Goal: Transaction & Acquisition: Download file/media

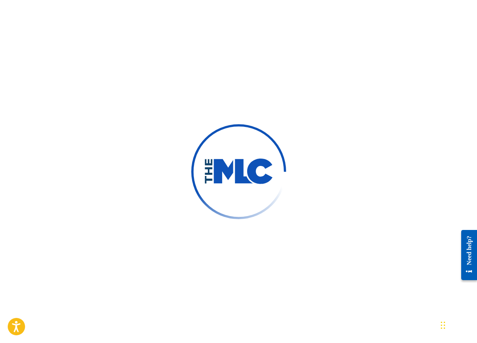
click at [331, 162] on div at bounding box center [238, 171] width 477 height 343
click at [264, 175] on img at bounding box center [238, 171] width 69 height 26
click at [306, 162] on div at bounding box center [238, 171] width 477 height 343
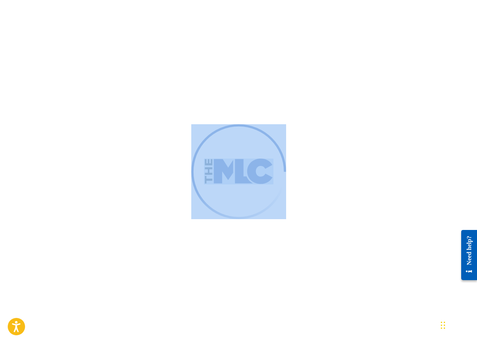
drag, startPoint x: 296, startPoint y: 171, endPoint x: 158, endPoint y: 175, distance: 138.8
click at [158, 175] on div at bounding box center [238, 171] width 477 height 343
drag, startPoint x: 196, startPoint y: 167, endPoint x: 221, endPoint y: 163, distance: 25.0
click at [196, 167] on img at bounding box center [238, 171] width 104 height 104
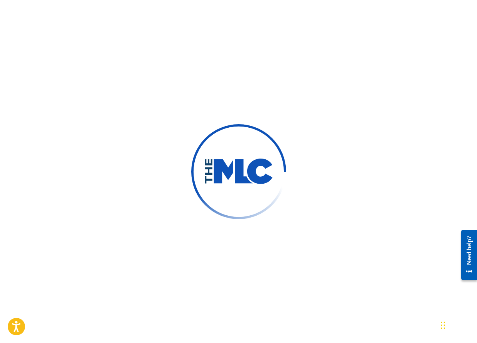
click at [288, 161] on div at bounding box center [238, 171] width 477 height 343
click at [284, 166] on img at bounding box center [238, 171] width 95 height 95
click at [314, 172] on div at bounding box center [238, 171] width 477 height 343
drag, startPoint x: 268, startPoint y: 173, endPoint x: 180, endPoint y: 172, distance: 88.3
click at [200, 166] on img at bounding box center [238, 171] width 104 height 104
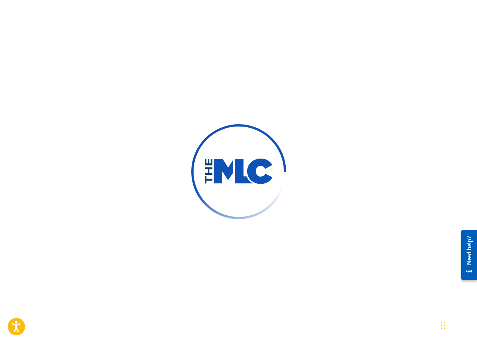
click at [164, 163] on div at bounding box center [238, 171] width 477 height 343
drag, startPoint x: 293, startPoint y: 168, endPoint x: 213, endPoint y: 171, distance: 79.5
click at [213, 171] on div at bounding box center [238, 171] width 477 height 343
drag, startPoint x: 196, startPoint y: 170, endPoint x: 233, endPoint y: 170, distance: 37.0
click at [197, 170] on img at bounding box center [238, 171] width 95 height 95
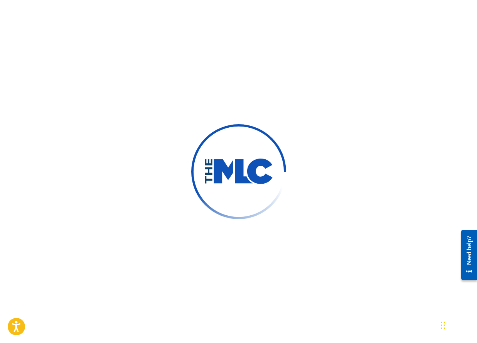
click at [233, 170] on img at bounding box center [238, 171] width 69 height 26
click at [319, 174] on div at bounding box center [238, 171] width 477 height 343
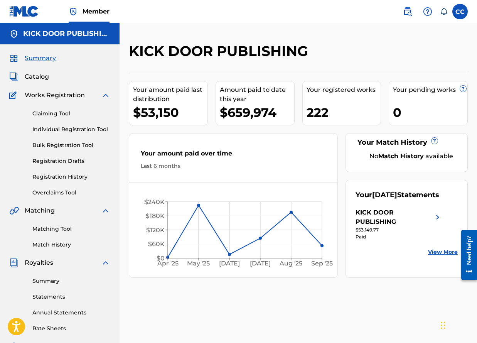
click at [72, 173] on link "Registration History" at bounding box center [71, 177] width 78 height 8
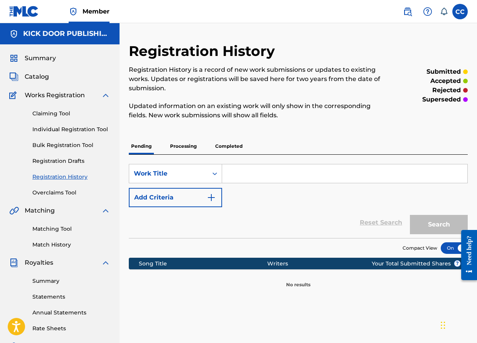
click at [214, 150] on p "Completed" at bounding box center [229, 146] width 32 height 16
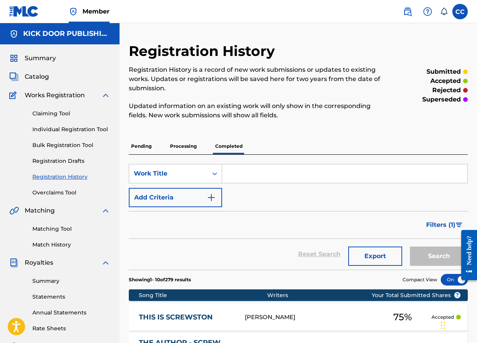
click at [41, 74] on span "Catalog" at bounding box center [37, 76] width 24 height 9
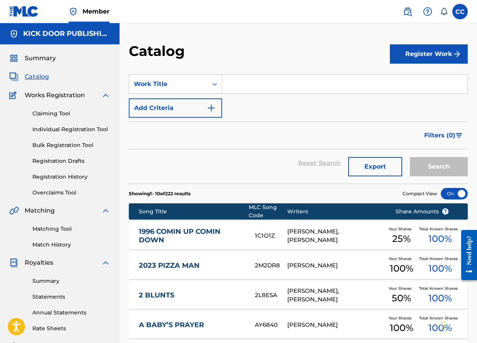
click at [431, 131] on span "Filters ( 0 )" at bounding box center [439, 135] width 31 height 9
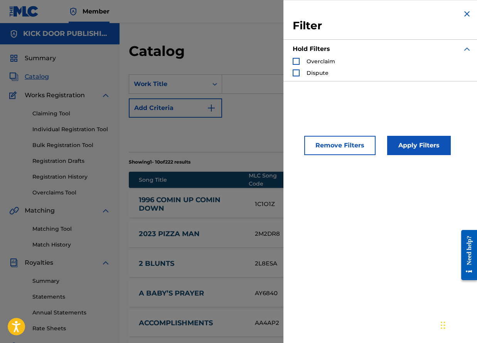
click at [432, 145] on button "Apply Filters" at bounding box center [419, 145] width 64 height 19
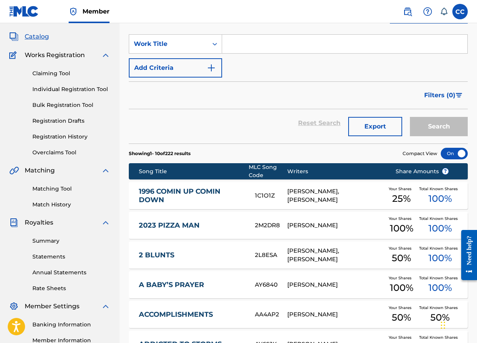
scroll to position [250, 0]
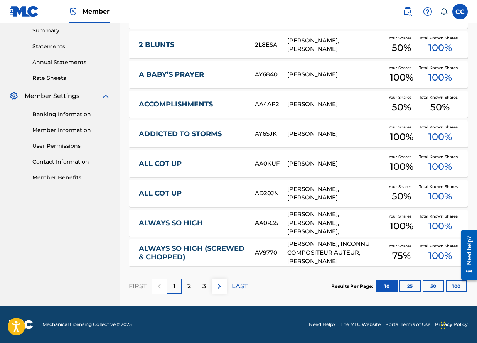
click at [425, 286] on button "50" at bounding box center [432, 286] width 21 height 12
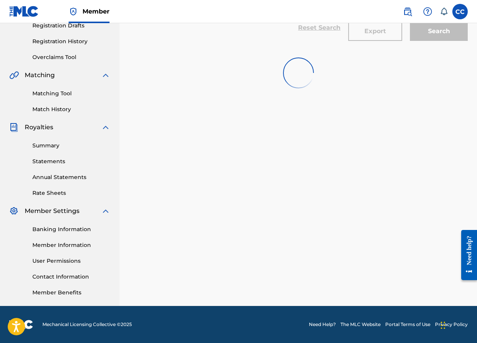
scroll to position [135, 0]
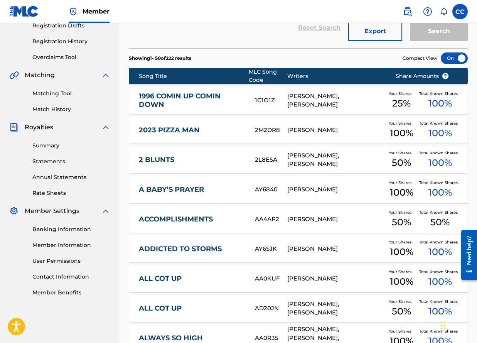
click at [184, 252] on link "ADDICTED TO STORMS" at bounding box center [192, 248] width 106 height 9
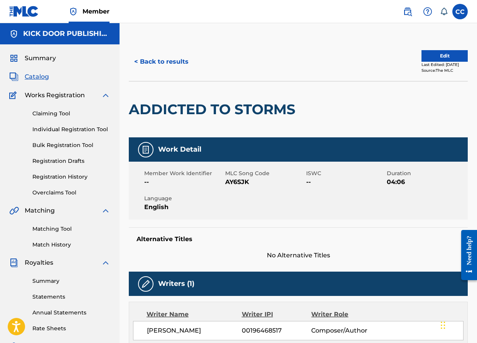
click at [171, 59] on button "< Back to results" at bounding box center [161, 61] width 65 height 19
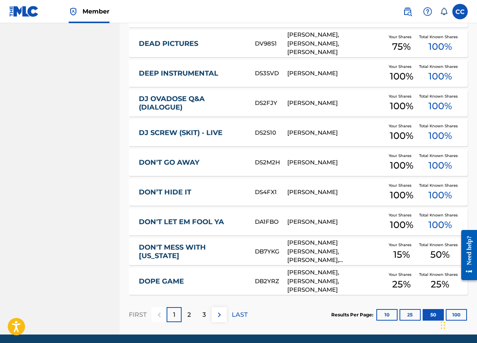
scroll to position [1410, 0]
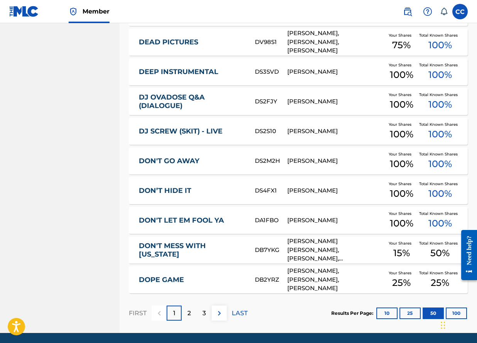
click at [229, 311] on div "FIRST 1 2 3 LAST" at bounding box center [188, 312] width 119 height 15
click at [223, 311] on img at bounding box center [219, 312] width 9 height 9
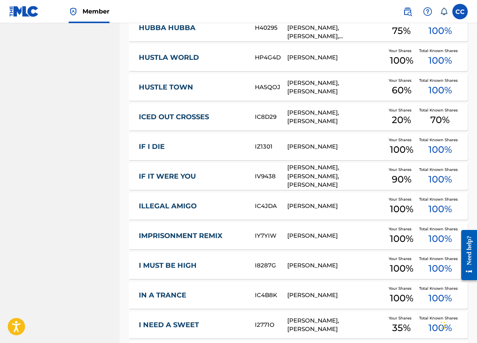
scroll to position [1437, 0]
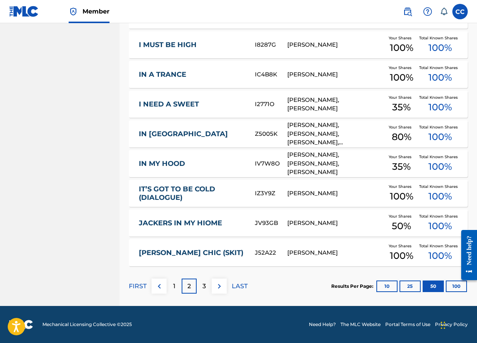
click at [326, 248] on div "[PERSON_NAME] CHIC (SKIT) J52A22 [PERSON_NAME] Your Shares 100 % Total Known Sh…" at bounding box center [298, 252] width 339 height 27
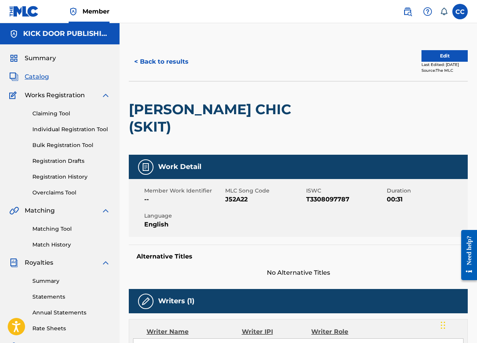
click at [140, 54] on button "< Back to results" at bounding box center [161, 61] width 65 height 19
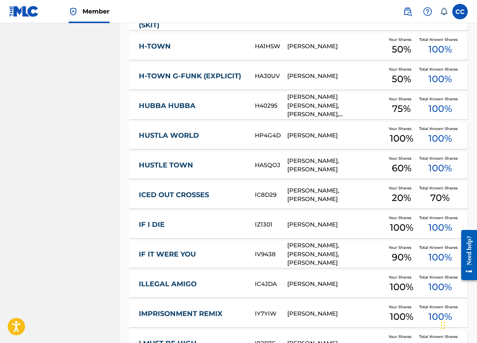
scroll to position [1437, 0]
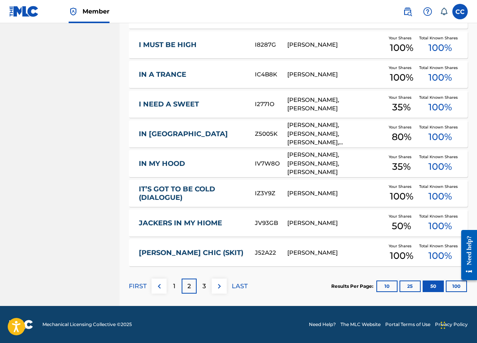
click at [217, 284] on img at bounding box center [219, 285] width 9 height 9
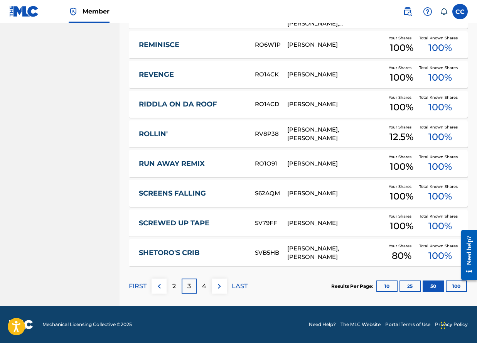
click at [221, 287] on img at bounding box center [219, 285] width 9 height 9
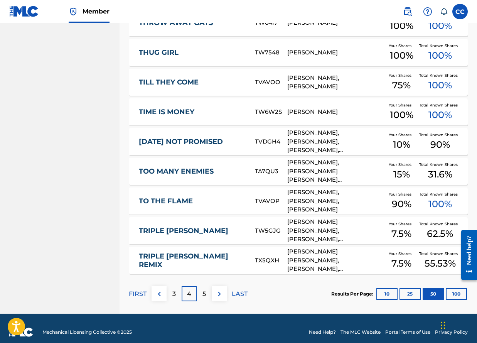
click at [217, 289] on img at bounding box center [219, 293] width 9 height 9
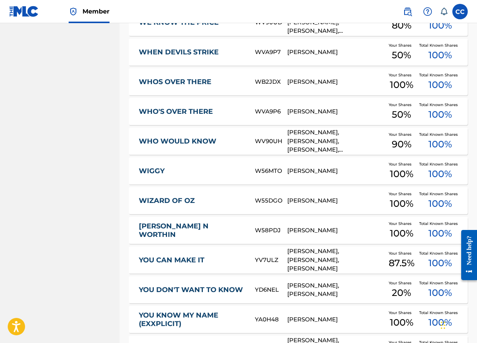
scroll to position [606, 0]
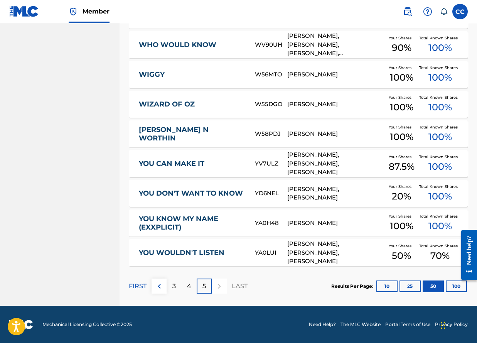
click at [322, 229] on div "YOU KNOW MY NAME (EXXPLICIT) YA0H48 [PERSON_NAME] Your Shares 100 % Total Known…" at bounding box center [298, 222] width 339 height 27
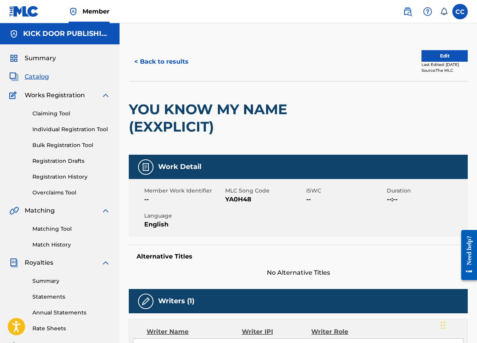
click at [165, 61] on button "< Back to results" at bounding box center [161, 61] width 65 height 19
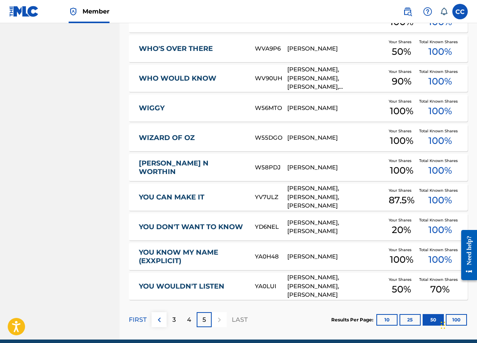
scroll to position [578, 0]
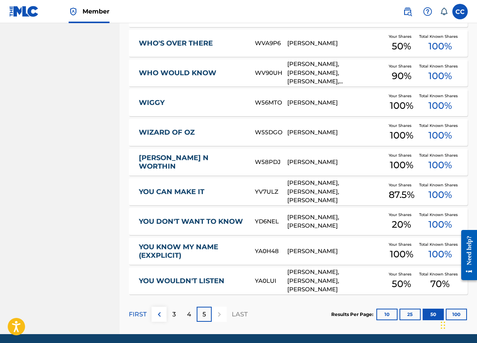
click at [165, 313] on button at bounding box center [158, 313] width 15 height 15
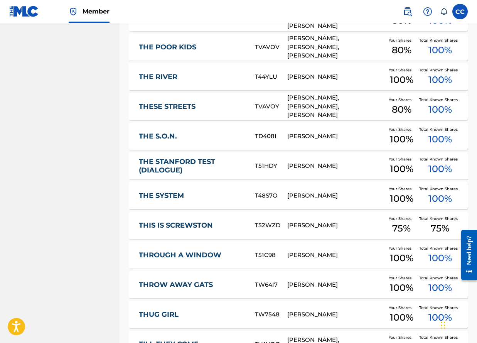
scroll to position [1437, 0]
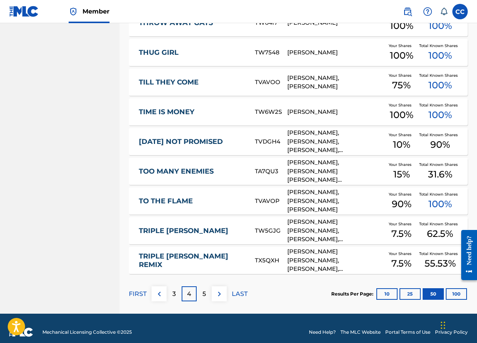
click at [453, 288] on button "100" at bounding box center [456, 294] width 21 height 12
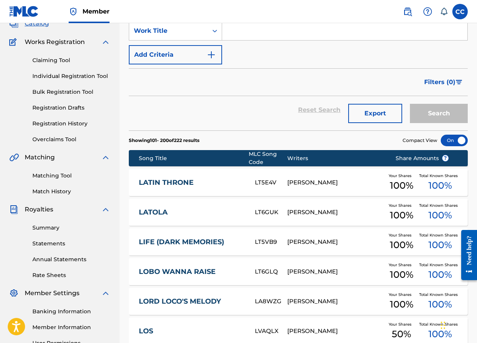
scroll to position [0, 0]
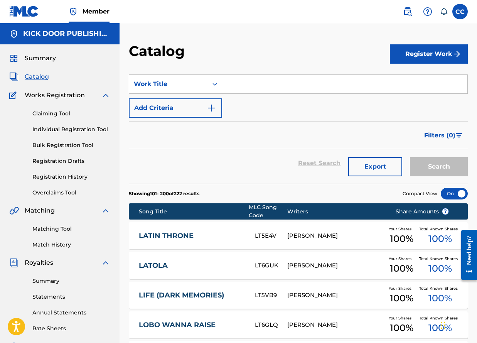
click at [389, 172] on button "Export" at bounding box center [375, 166] width 54 height 19
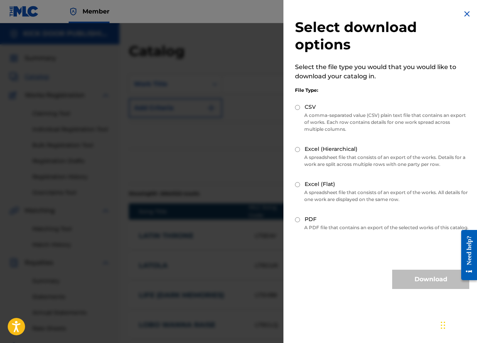
click at [300, 106] on div "CSV" at bounding box center [382, 107] width 174 height 9
click at [302, 106] on div "CSV" at bounding box center [382, 107] width 174 height 9
click at [309, 108] on label "CSV" at bounding box center [309, 107] width 11 height 8
click at [300, 108] on input "CSV" at bounding box center [297, 107] width 5 height 5
radio input "true"
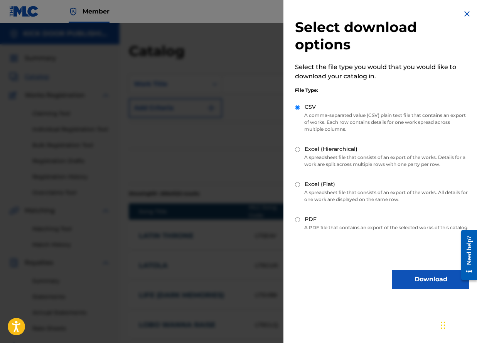
click at [317, 228] on p "A PDF file that contains an export of the selected works of this catalog." at bounding box center [382, 227] width 174 height 7
click at [301, 220] on div "PDF" at bounding box center [382, 219] width 174 height 9
click at [298, 218] on input "PDF" at bounding box center [297, 219] width 5 height 5
radio input "true"
click at [421, 287] on button "Download" at bounding box center [430, 278] width 77 height 19
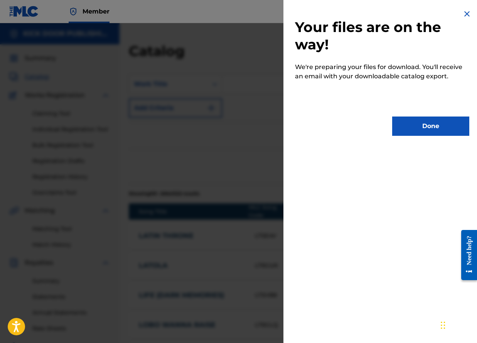
click at [414, 126] on button "Done" at bounding box center [430, 125] width 77 height 19
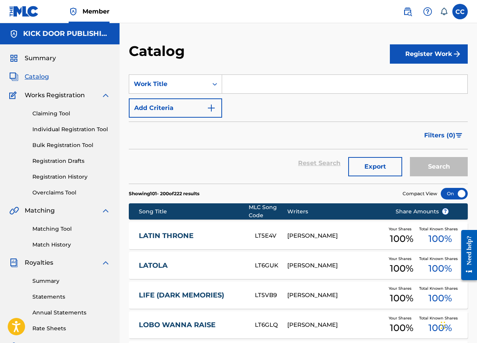
click at [280, 190] on section "Showing 101 - 200 of 222 results Compact View" at bounding box center [298, 191] width 339 height 16
drag, startPoint x: 293, startPoint y: 103, endPoint x: 341, endPoint y: 67, distance: 60.0
click at [294, 103] on div "SearchWithCriteria99ea7f50-6674-484e-a70f-914187d72213 Work Title Add Criteria" at bounding box center [298, 95] width 339 height 43
